Goal: Information Seeking & Learning: Check status

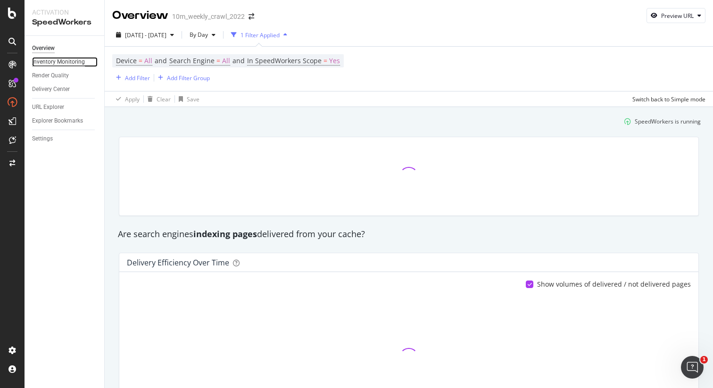
click at [46, 63] on div "Inventory Monitoring" at bounding box center [58, 62] width 53 height 10
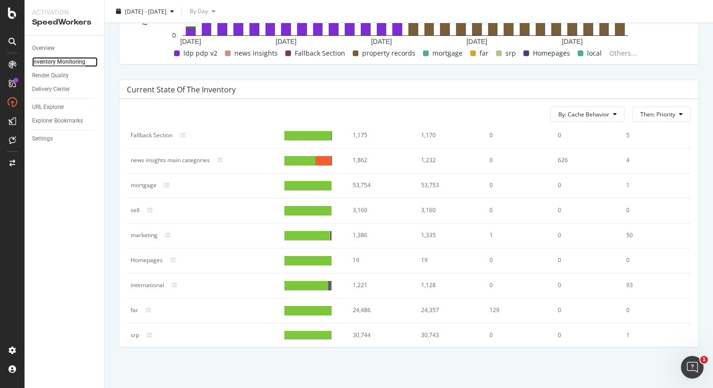
scroll to position [189, 0]
